Goal: Transaction & Acquisition: Purchase product/service

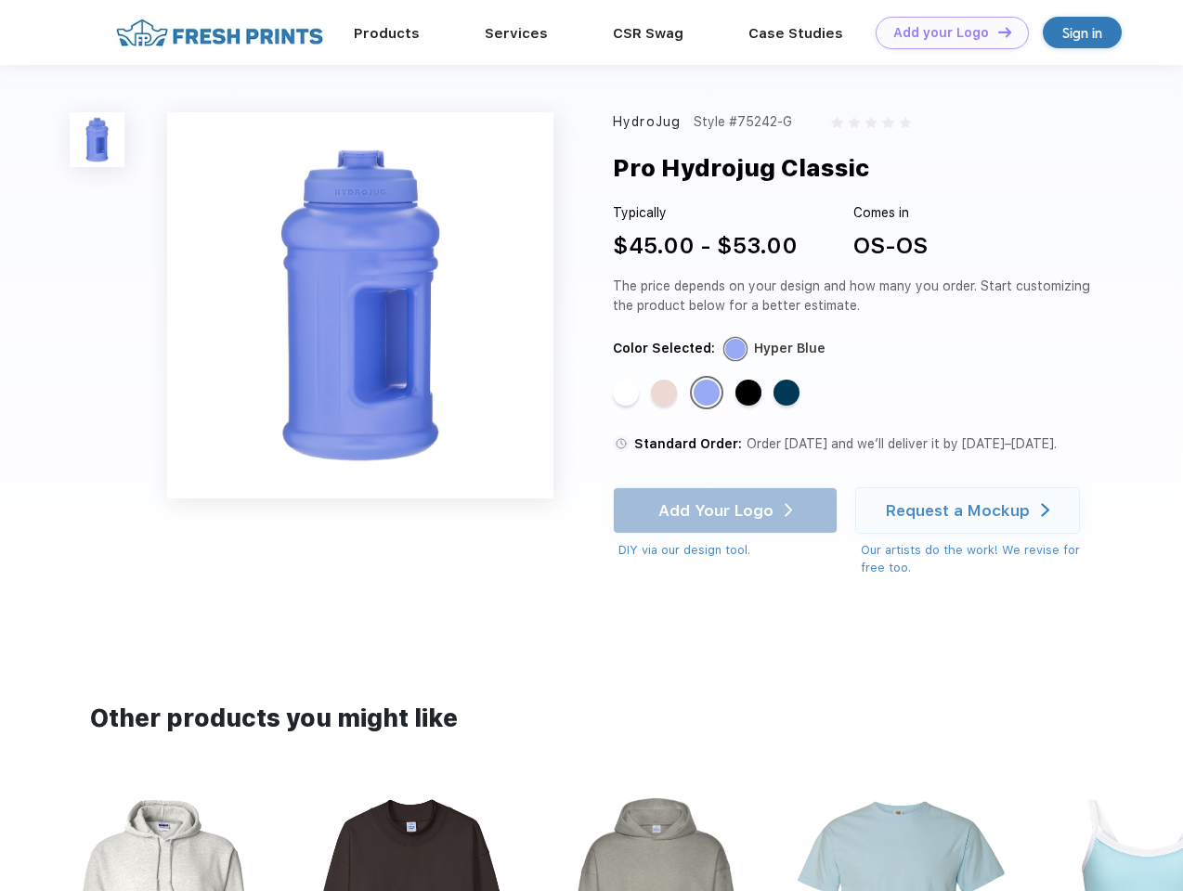
click at [945, 33] on link "Add your Logo Design Tool" at bounding box center [952, 33] width 153 height 33
click at [0, 0] on div "Design Tool" at bounding box center [0, 0] width 0 height 0
click at [996, 32] on link "Add your Logo Design Tool" at bounding box center [952, 33] width 153 height 33
click at [98, 139] on img at bounding box center [97, 139] width 55 height 55
click at [628, 394] on div "Standard Color" at bounding box center [626, 393] width 26 height 26
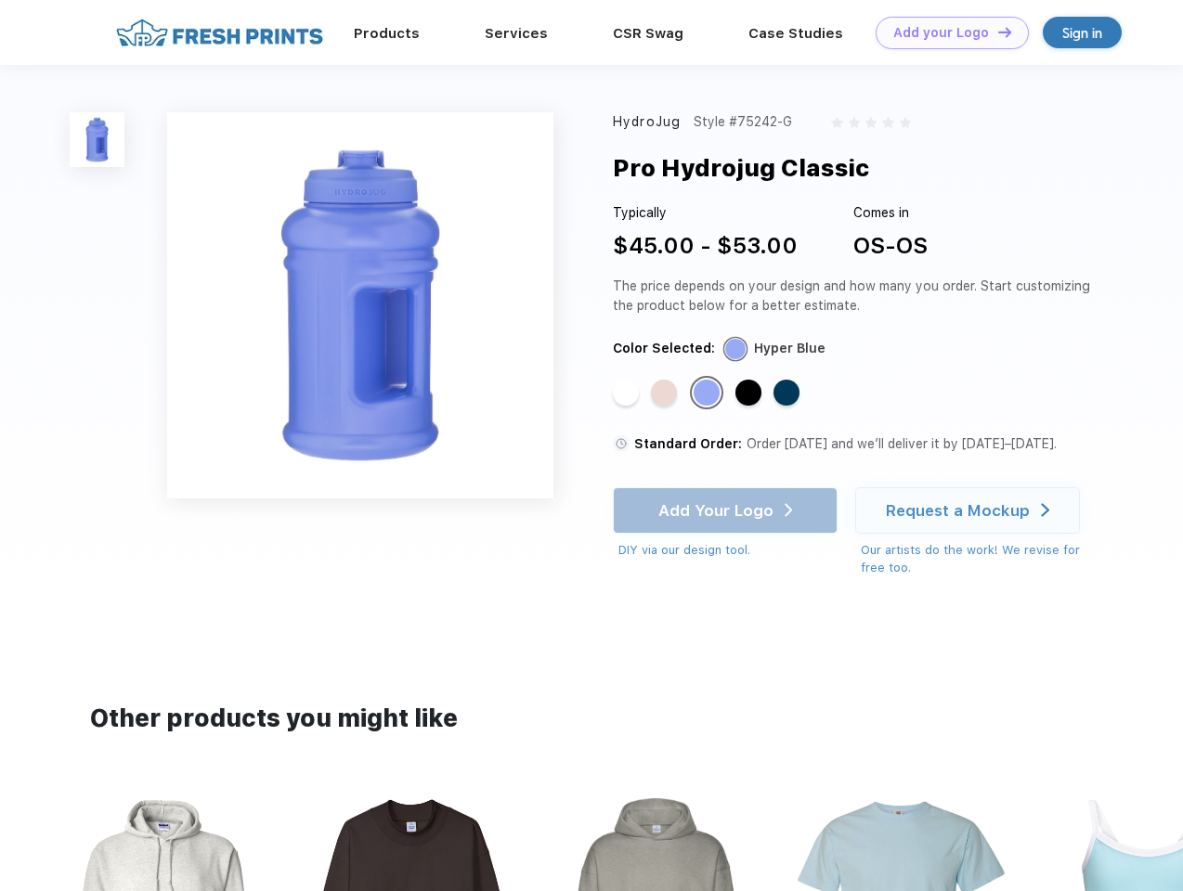
click at [666, 394] on div "Standard Color" at bounding box center [664, 393] width 26 height 26
click at [709, 394] on div "Standard Color" at bounding box center [707, 393] width 26 height 26
click at [750, 394] on div "Standard Color" at bounding box center [748, 393] width 26 height 26
click at [788, 394] on div "Standard Color" at bounding box center [787, 393] width 26 height 26
click at [727, 511] on div "Add Your Logo DIY via our design tool. Ah shoot! This product isn't up in our d…" at bounding box center [725, 524] width 225 height 72
